Goal: Task Accomplishment & Management: Complete application form

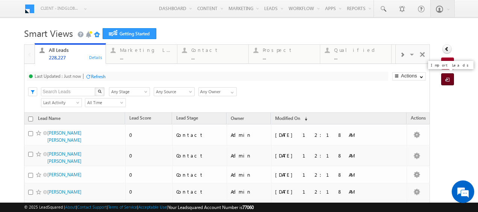
click at [445, 77] on span at bounding box center [448, 80] width 7 height 8
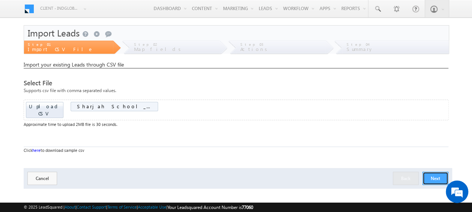
click at [435, 172] on button "Next" at bounding box center [435, 178] width 26 height 13
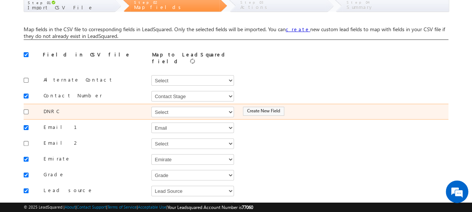
scroll to position [44, 0]
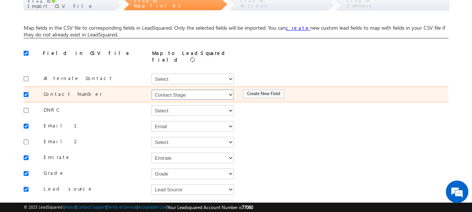
click at [229, 89] on select "Select Select Address 1 Address 2 Budget Building Name Buyer Persona Campaign N…" at bounding box center [192, 94] width 83 height 11
select select "Phone"
click at [151, 89] on select "Select Select Address 1 Address 2 Budget Building Name Buyer Persona Campaign N…" at bounding box center [192, 94] width 83 height 11
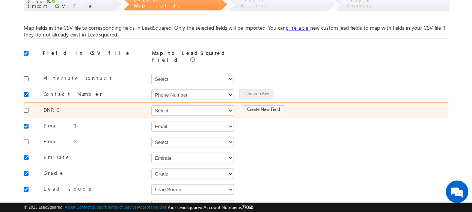
click at [27, 108] on input "checkbox" at bounding box center [26, 110] width 5 height 5
checkbox input "true"
click at [168, 109] on select "Select Select Address 1 Address 2 Budget Building Name Buyer Persona Campaign N…" at bounding box center [192, 110] width 83 height 11
select select "mx_DNCR_Status"
click at [151, 105] on select "Select Select Address 1 Address 2 Budget Building Name Buyer Persona Campaign N…" at bounding box center [192, 110] width 83 height 11
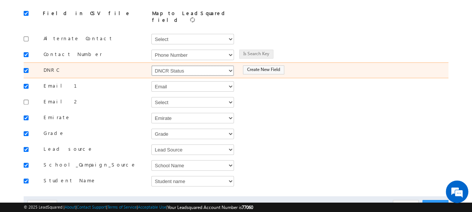
scroll to position [84, 0]
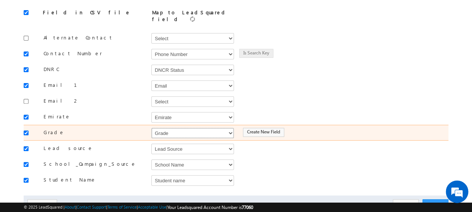
click at [177, 128] on select "Select Select Address 1 Address 2 Budget Building Name Buyer Persona Campaign N…" at bounding box center [192, 133] width 83 height 11
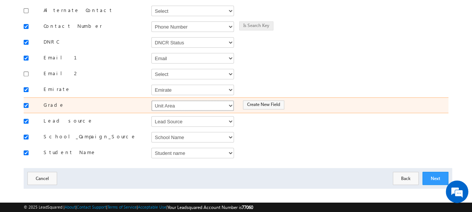
scroll to position [112, 0]
click at [183, 100] on select "Select Select Address 1 Address 2 Budget Building Name Buyer Persona Campaign N…" at bounding box center [192, 105] width 83 height 11
select select "mx_Unit_Number"
click at [151, 100] on select "Select Select Address 1 Address 2 Budget Building Name Buyer Persona Campaign N…" at bounding box center [192, 105] width 83 height 11
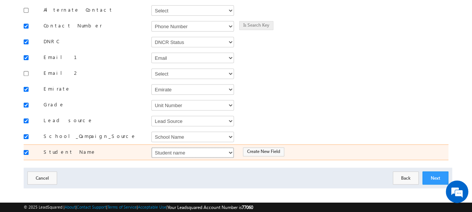
click at [166, 149] on select "Select Select Address 1 Address 2 Budget Building Name Buyer Persona Campaign N…" at bounding box center [192, 152] width 83 height 11
select select "FirstName"
click at [151, 147] on select "Select Select Address 1 Address 2 Budget Building Name Buyer Persona Campaign N…" at bounding box center [192, 152] width 83 height 11
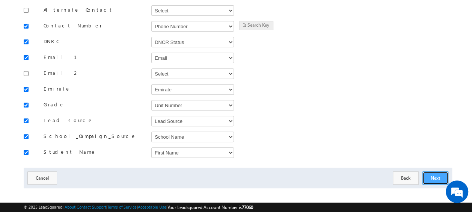
click at [435, 171] on button "Next" at bounding box center [435, 177] width 26 height 13
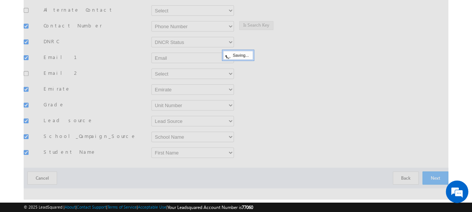
scroll to position [110, 0]
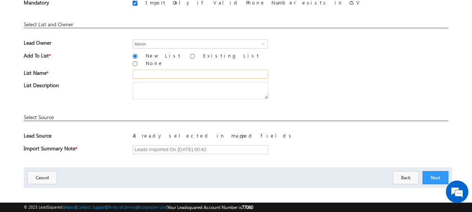
click at [142, 69] on input "text" at bounding box center [201, 73] width 136 height 9
type input "School [GEOGRAPHIC_DATA]"
click at [441, 171] on button "Next" at bounding box center [435, 177] width 26 height 13
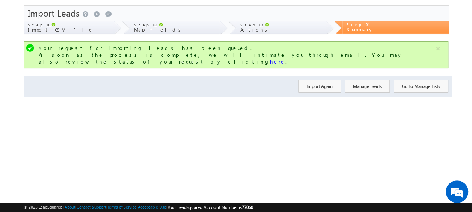
scroll to position [0, 0]
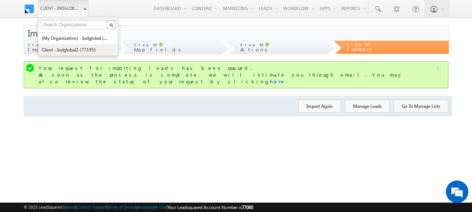
click at [83, 51] on link "Client - indglobal2 (77195)" at bounding box center [75, 50] width 69 height 12
